Goal: Transaction & Acquisition: Purchase product/service

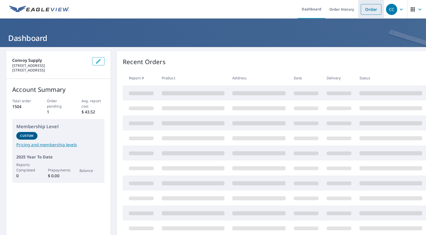
click at [367, 9] on link "Order" at bounding box center [371, 9] width 21 height 11
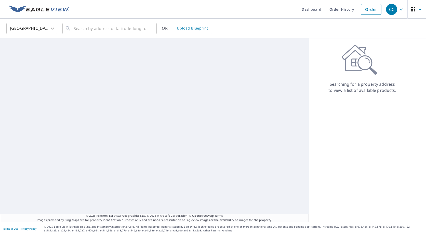
click at [33, 32] on body "CC CC Dashboard Order History Order CC United States US ​ ​ OR Upload Blueprint…" at bounding box center [213, 117] width 426 height 235
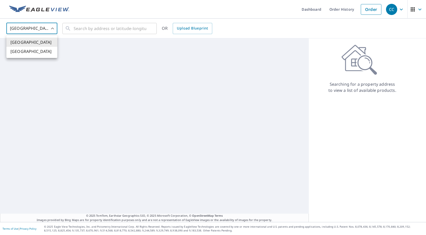
click at [25, 48] on li "[GEOGRAPHIC_DATA]" at bounding box center [31, 51] width 51 height 9
type input "CA"
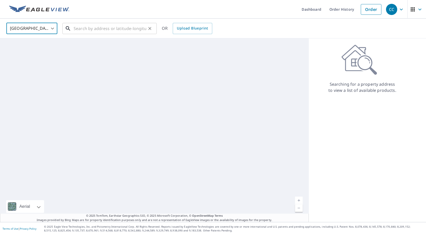
click at [89, 28] on input "text" at bounding box center [110, 28] width 73 height 14
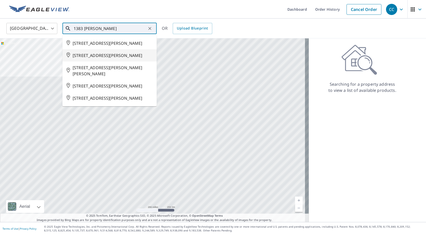
click at [82, 59] on span "[STREET_ADDRESS][PERSON_NAME]" at bounding box center [113, 55] width 80 height 6
type input "[STREET_ADDRESS][PERSON_NAME]"
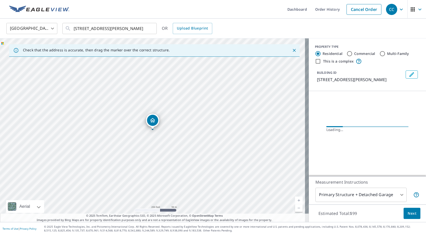
click at [378, 193] on body "CC CC Dashboard Order History Cancel Order CC Canada CA ​ [STREET_ADDRESS][PERS…" at bounding box center [213, 117] width 426 height 235
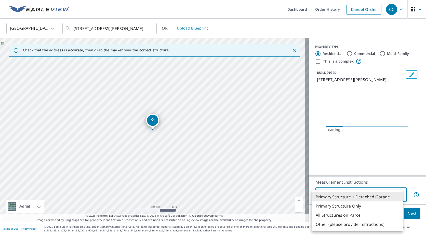
click at [318, 215] on li "All Structures on Parcel" at bounding box center [357, 215] width 91 height 9
type input "3"
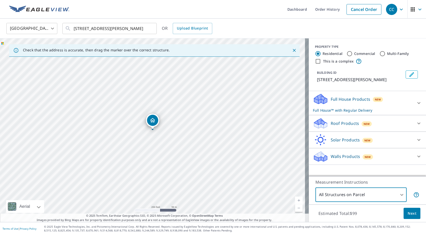
click at [322, 128] on icon at bounding box center [320, 125] width 13 height 6
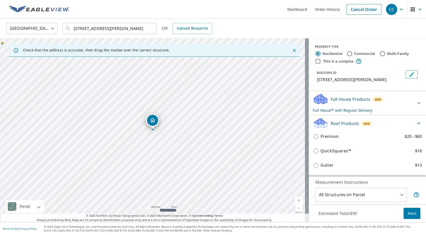
click at [321, 140] on p "Premium" at bounding box center [330, 137] width 18 height 6
click at [318, 140] on input "Premium $20 - $60" at bounding box center [317, 137] width 8 height 6
checkbox input "true"
checkbox input "false"
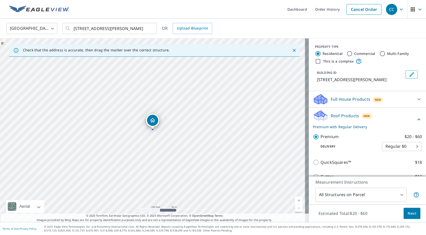
click at [354, 195] on body "CC CC Dashboard Order History Cancel Order CC Canada CA ​ [STREET_ADDRESS][PERS…" at bounding box center [213, 117] width 426 height 235
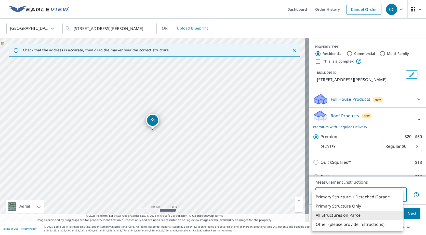
click at [339, 214] on li "All Structures on Parcel" at bounding box center [357, 215] width 91 height 9
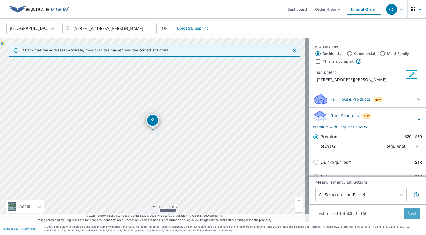
click at [411, 219] on button "Next" at bounding box center [412, 213] width 17 height 11
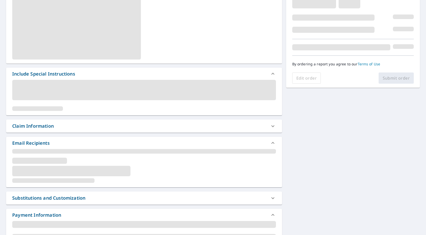
scroll to position [102, 0]
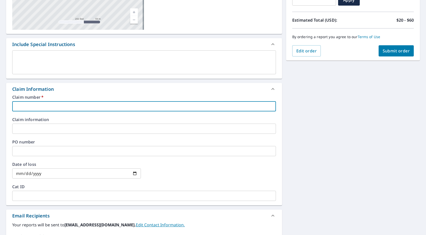
click at [45, 110] on input "text" at bounding box center [144, 106] width 264 height 10
type input "m"
checkbox input "true"
type input "M"
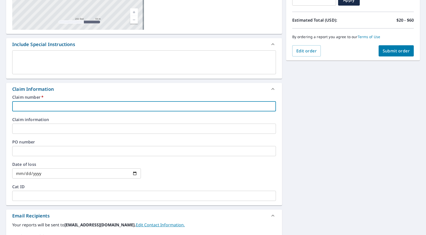
checkbox input "true"
type input "Mo"
checkbox input "true"
type input "Mou"
checkbox input "true"
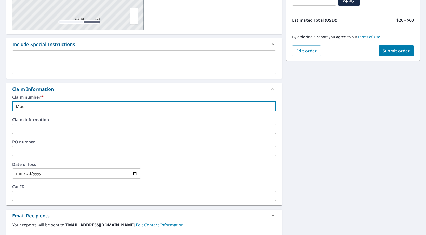
type input "Moun"
checkbox input "true"
type input "Mount"
checkbox input "true"
type input "Mounta"
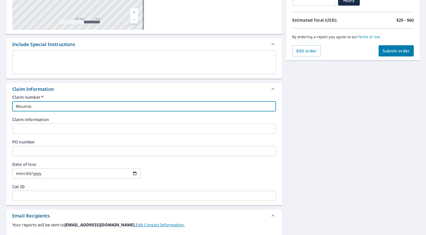
checkbox input "true"
type input "Mountai"
checkbox input "true"
type input "Mountain"
checkbox input "true"
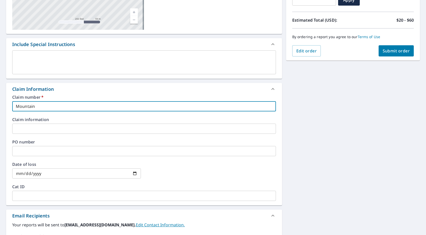
type input "Mountain"
checkbox input "true"
type input "Mountain W"
checkbox input "true"
type input "Mountain We"
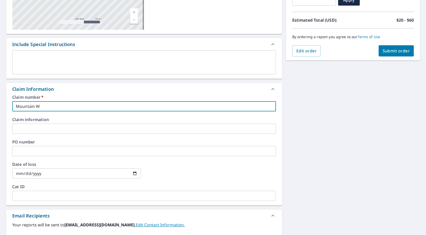
checkbox input "true"
type input "Mountain [PERSON_NAME]"
checkbox input "true"
type input "[GEOGRAPHIC_DATA]"
checkbox input "true"
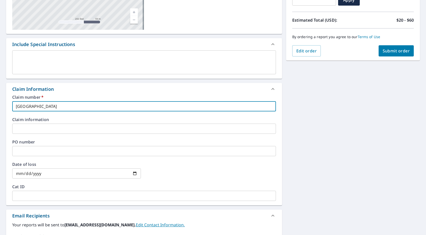
type input "[GEOGRAPHIC_DATA]-"
checkbox input "true"
type input "[GEOGRAPHIC_DATA]-"
checkbox input "true"
type input "Mountain West- 1"
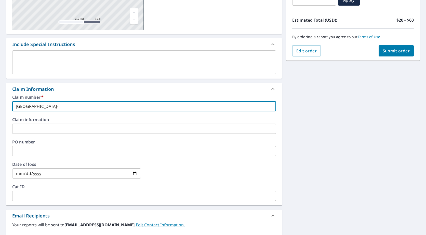
checkbox input "true"
type input "Mountain West- 13"
checkbox input "true"
type input "Mountain West- 138"
checkbox input "true"
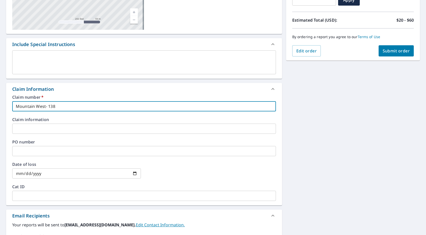
type input "Mountain West- 1383"
checkbox input "true"
type input "Mountain West- 1383"
checkbox input "true"
type input "Mountain West- 1383 S"
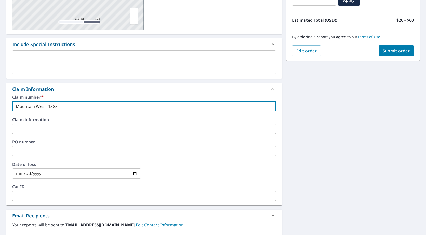
checkbox input "true"
type input "Mountain West- 1383 Su"
checkbox input "true"
type input "Mountain West- 1383 Sut"
checkbox input "true"
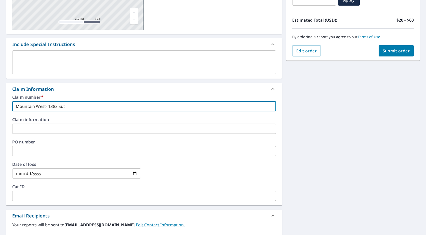
type input "Mountain West- 1383 [GEOGRAPHIC_DATA]"
checkbox input "true"
type input "Mountain West- 1383 Suthe"
checkbox input "true"
type input "Mountain West- 1383 [PERSON_NAME]"
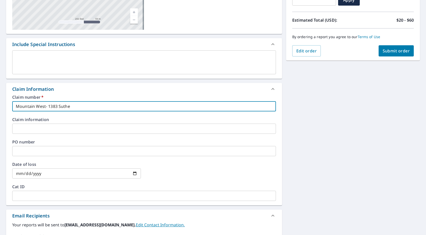
checkbox input "true"
type input "Mountain West- 1383 Sutherl"
checkbox input "true"
type input "Mountain West- 1383 [GEOGRAPHIC_DATA]"
checkbox input "true"
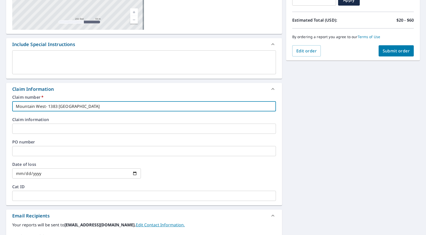
type input "Mountain West- 1383 [GEOGRAPHIC_DATA]"
checkbox input "true"
type input "Mountain West- 1383 [GEOGRAPHIC_DATA]"
checkbox input "true"
type input "Mountain West- 1383 [GEOGRAPHIC_DATA]"
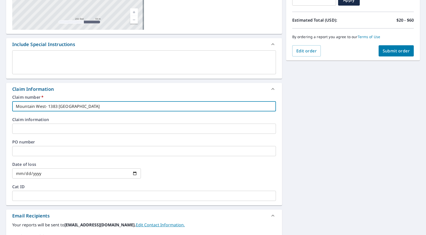
checkbox input "true"
type input "Mountain West- 1383 [PERSON_NAME] A"
checkbox input "true"
type input "Mountain West- 1383 [PERSON_NAME]"
checkbox input "true"
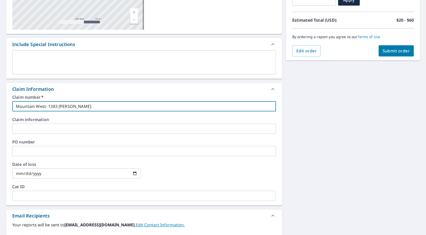
type input "Mountain West- [STREET_ADDRESS][PERSON_NAME]"
checkbox input "true"
type input "Mountain West- [STREET_ADDRESS][PERSON_NAME]"
checkbox input "true"
type input "Mountain West- [STREET_ADDRESS][PERSON_NAME]"
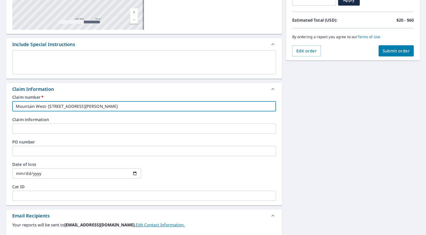
checkbox input "true"
type input "Mountain West- [STREET_ADDRESS][PERSON_NAME]"
checkbox input "true"
type input "Mountain West- 1383 [PERSON_NAME] Avenuye"
checkbox input "true"
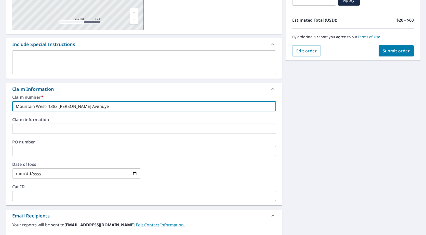
type input "Mountain West- [STREET_ADDRESS][PERSON_NAME]"
checkbox input "true"
type input "Mountain West- [STREET_ADDRESS][PERSON_NAME]"
checkbox input "true"
type input "Mountain West- [STREET_ADDRESS][PERSON_NAME]"
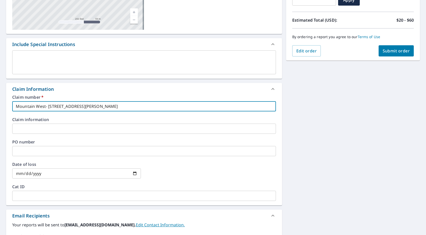
checkbox input "true"
type input "Mountain West- [STREET_ADDRESS][PERSON_NAME],"
checkbox input "true"
type input "Mountain West- [STREET_ADDRESS][PERSON_NAME],"
checkbox input "true"
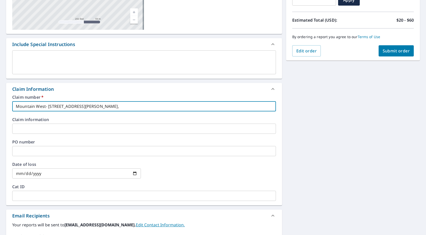
type input "Mountain West- [STREET_ADDRESS][PERSON_NAME]"
checkbox input "true"
type input "Mountain West- [STREET_ADDRESS][PERSON_NAME]"
checkbox input "true"
type input "Mountain West- [STREET_ADDRESS][PERSON_NAME]"
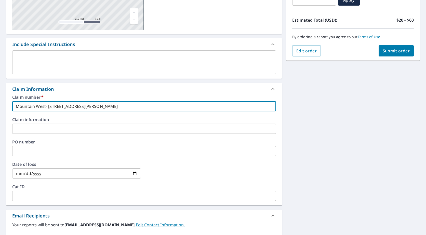
checkbox input "true"
type input "Mountain West- [STREET_ADDRESS][PERSON_NAME]"
checkbox input "true"
type input "Mountain West- [STREET_ADDRESS][PERSON_NAME]"
checkbox input "true"
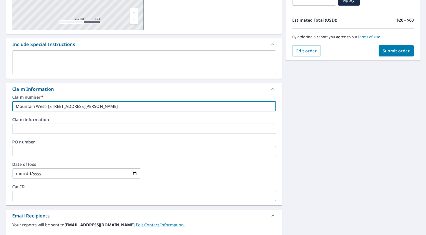
type input "Mountain West- [STREET_ADDRESS][PERSON_NAME]"
checkbox input "true"
type input "Mountain West- [STREET_ADDRESS][PERSON_NAME]"
checkbox input "true"
type input "Mountain West- [STREET_ADDRESS][PERSON_NAME]"
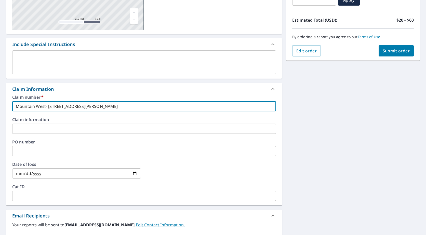
checkbox input "true"
type input "Mountain West- [STREET_ADDRESS][PERSON_NAME]"
checkbox input "true"
type input "Mountain West- [STREET_ADDRESS][PERSON_NAME]"
checkbox input "true"
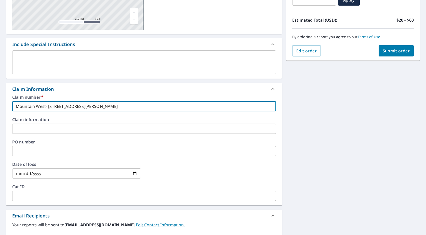
type input "Mountain West- [STREET_ADDRESS][PERSON_NAME]"
checkbox input "true"
type input "Mountain West- [STREET_ADDRESS][PERSON_NAME]"
checkbox input "true"
type input "Mountain West- [STREET_ADDRESS][PERSON_NAME]"
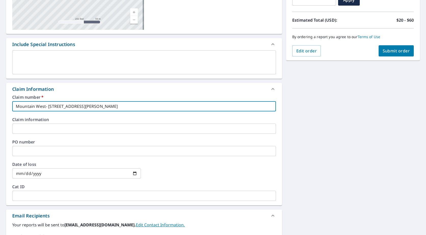
checkbox input "true"
type input "Mountain West- [STREET_ADDRESS][PERSON_NAME]"
checkbox input "true"
type input "Mountain West- [STREET_ADDRESS][PERSON_NAME]"
click at [383, 53] on span "Submit order" at bounding box center [396, 51] width 27 height 6
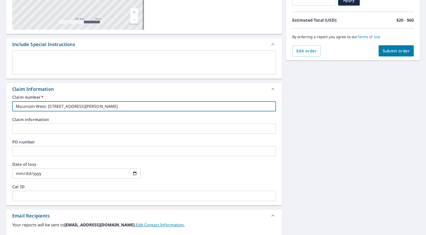
checkbox input "true"
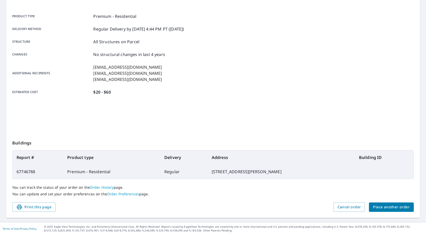
scroll to position [64, 0]
